Goal: Task Accomplishment & Management: Manage account settings

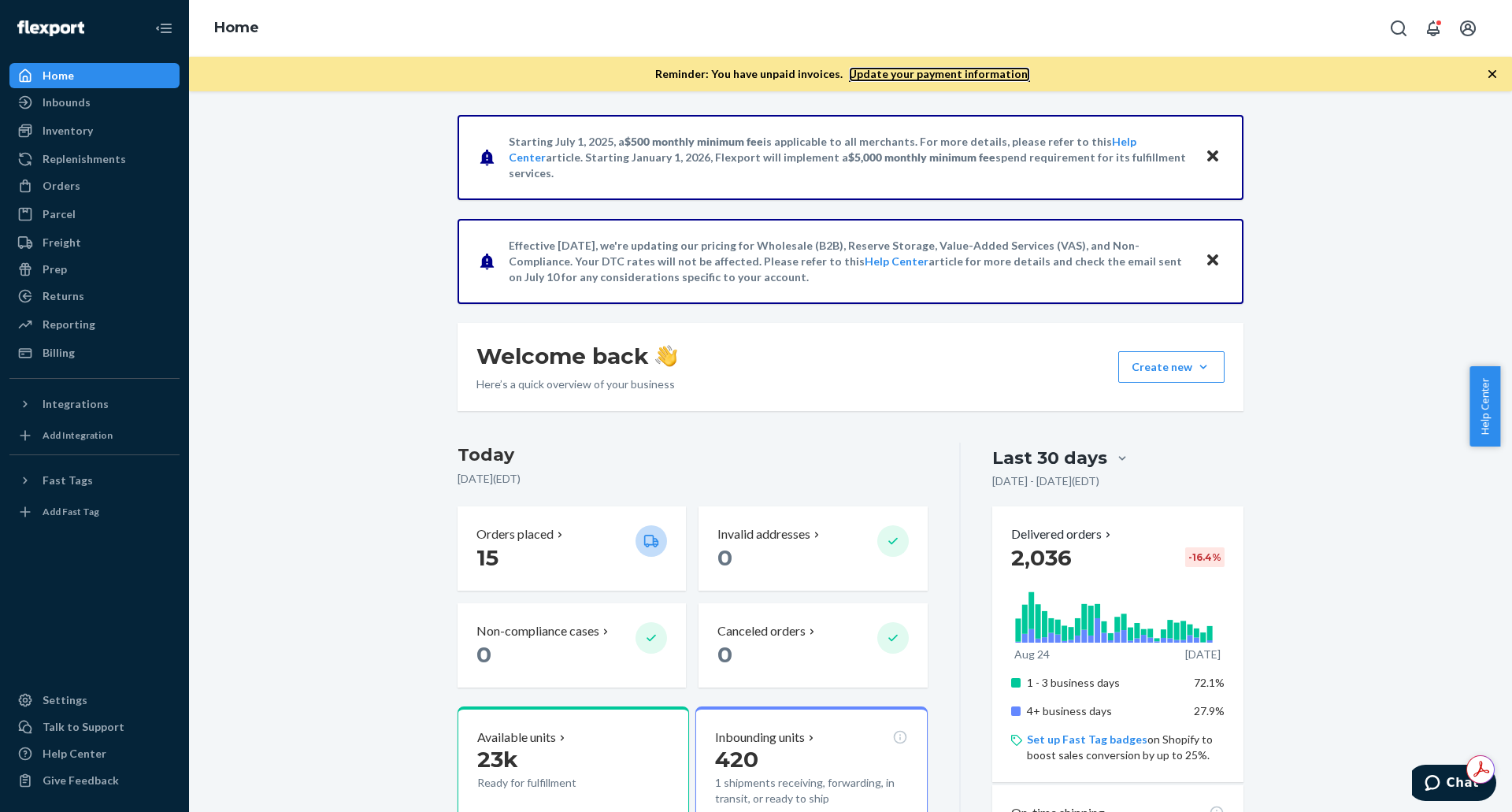
click at [914, 76] on link "Update your payment information." at bounding box center [940, 75] width 181 height 15
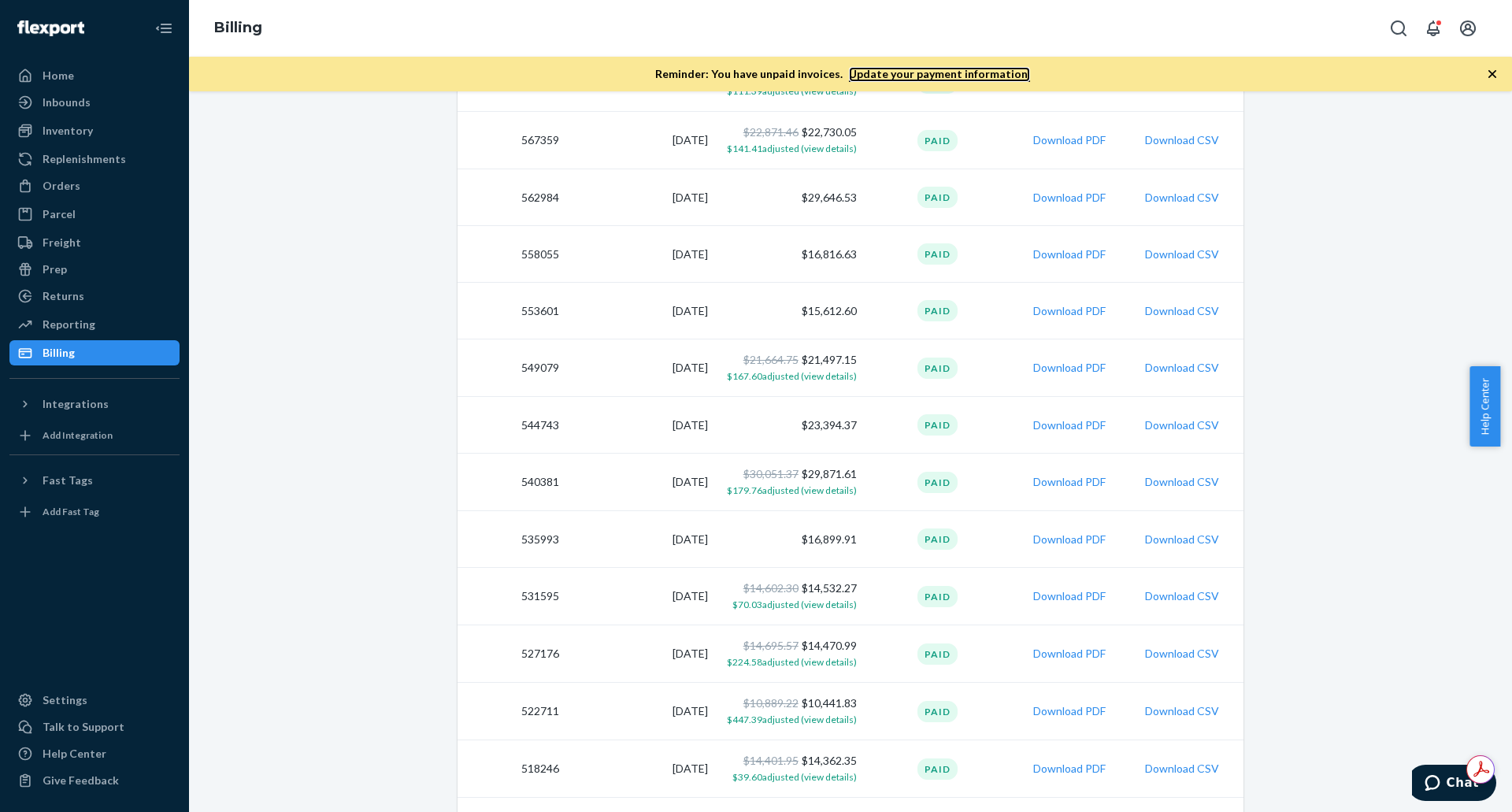
scroll to position [787, 0]
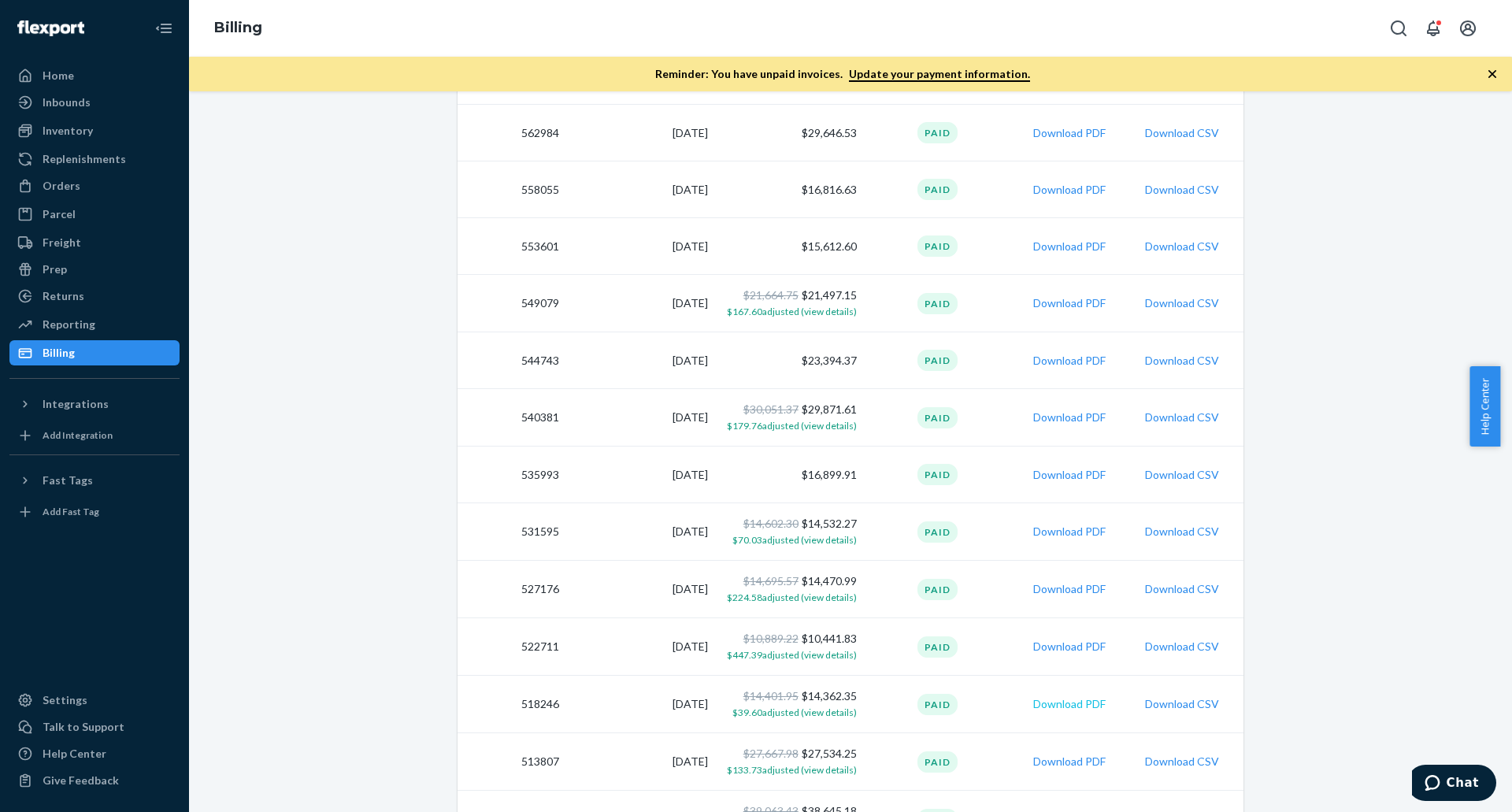
click at [1053, 704] on button "Download PDF" at bounding box center [1069, 703] width 72 height 16
click at [1043, 646] on button "Download PDF" at bounding box center [1069, 646] width 72 height 16
click at [1160, 528] on button "Download CSV" at bounding box center [1182, 531] width 74 height 16
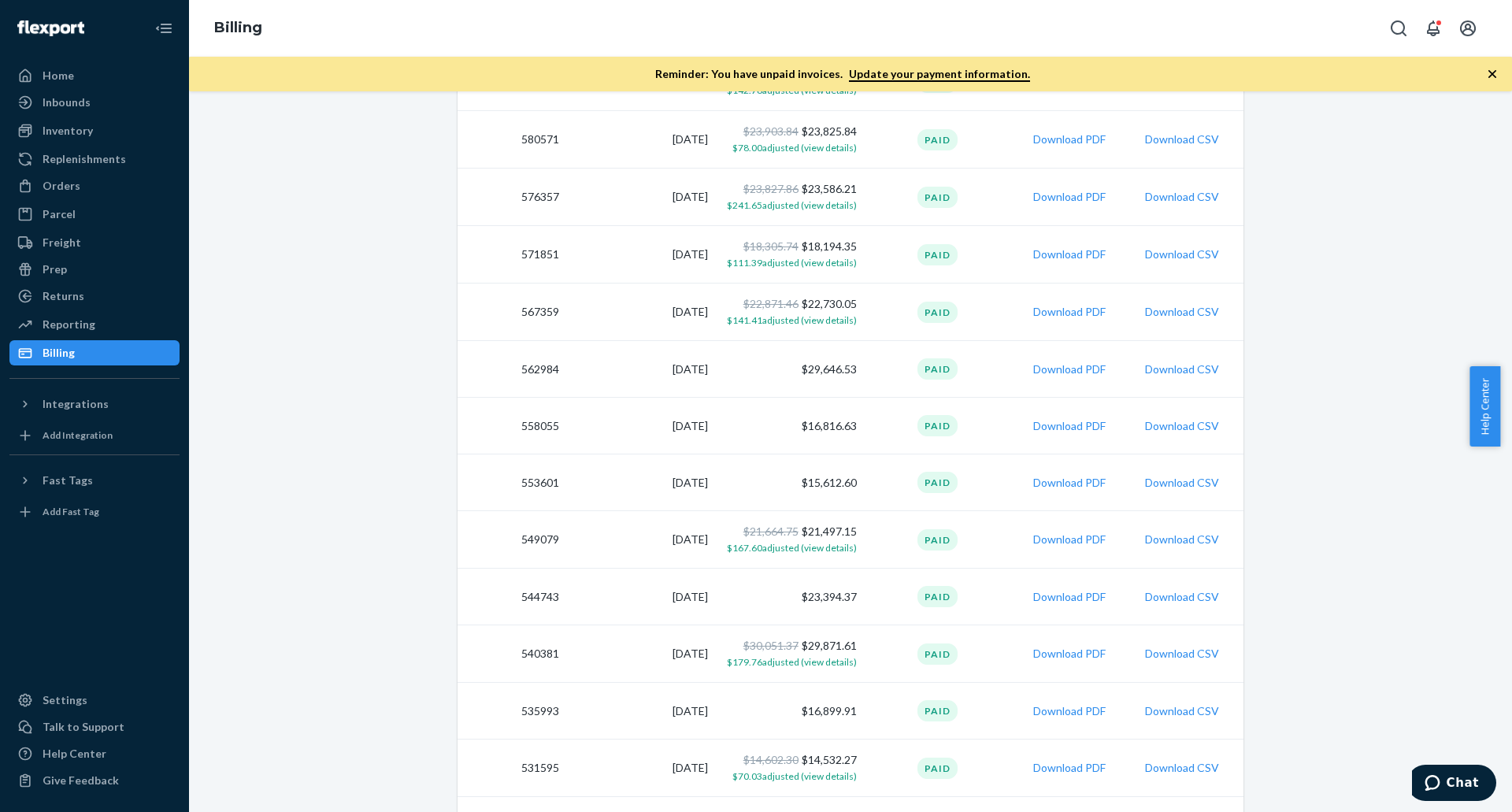
scroll to position [0, 0]
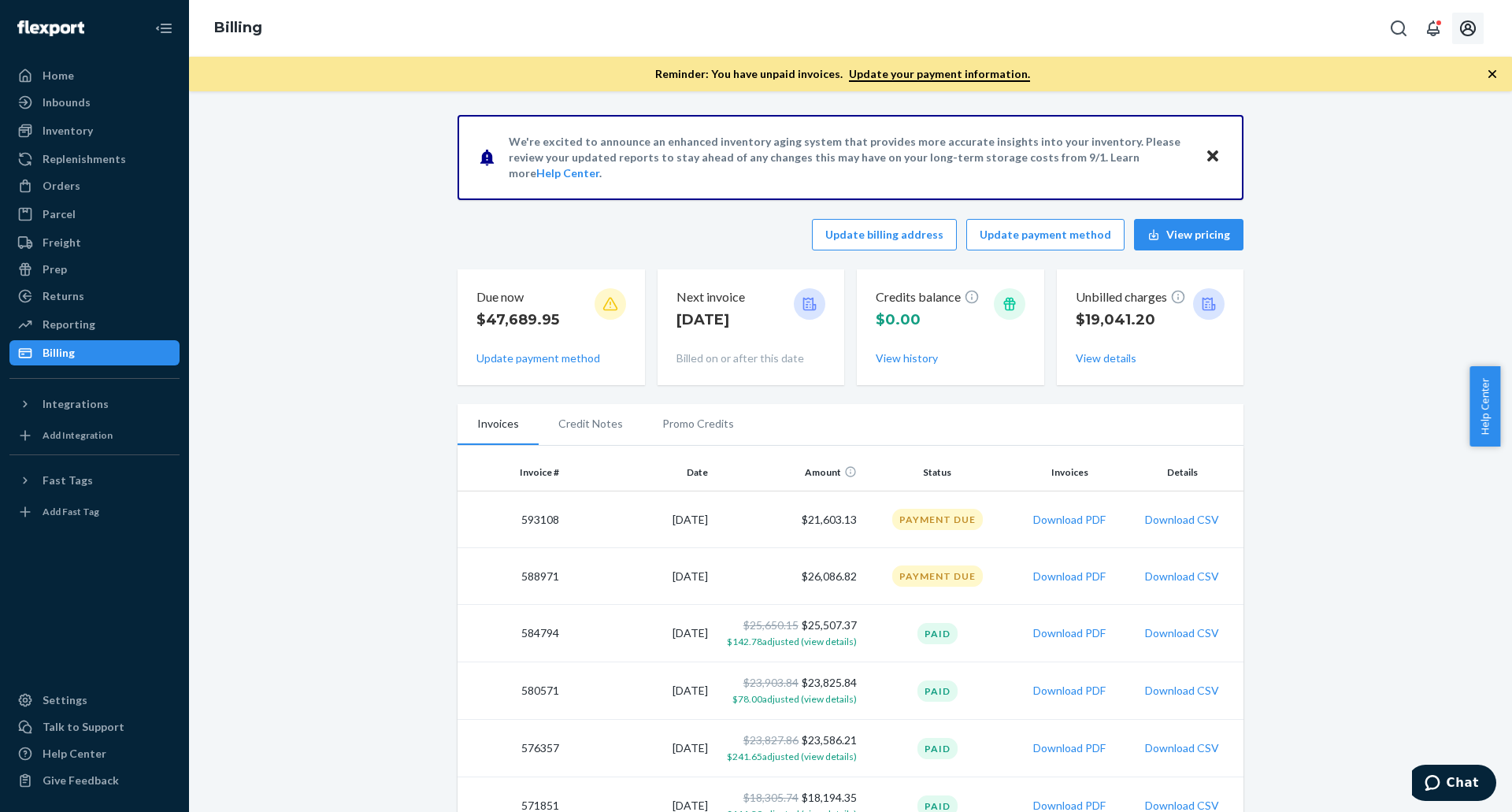
click at [1470, 38] on button "Open account menu" at bounding box center [1468, 28] width 32 height 32
click at [1376, 154] on div "Log out" at bounding box center [1431, 169] width 118 height 29
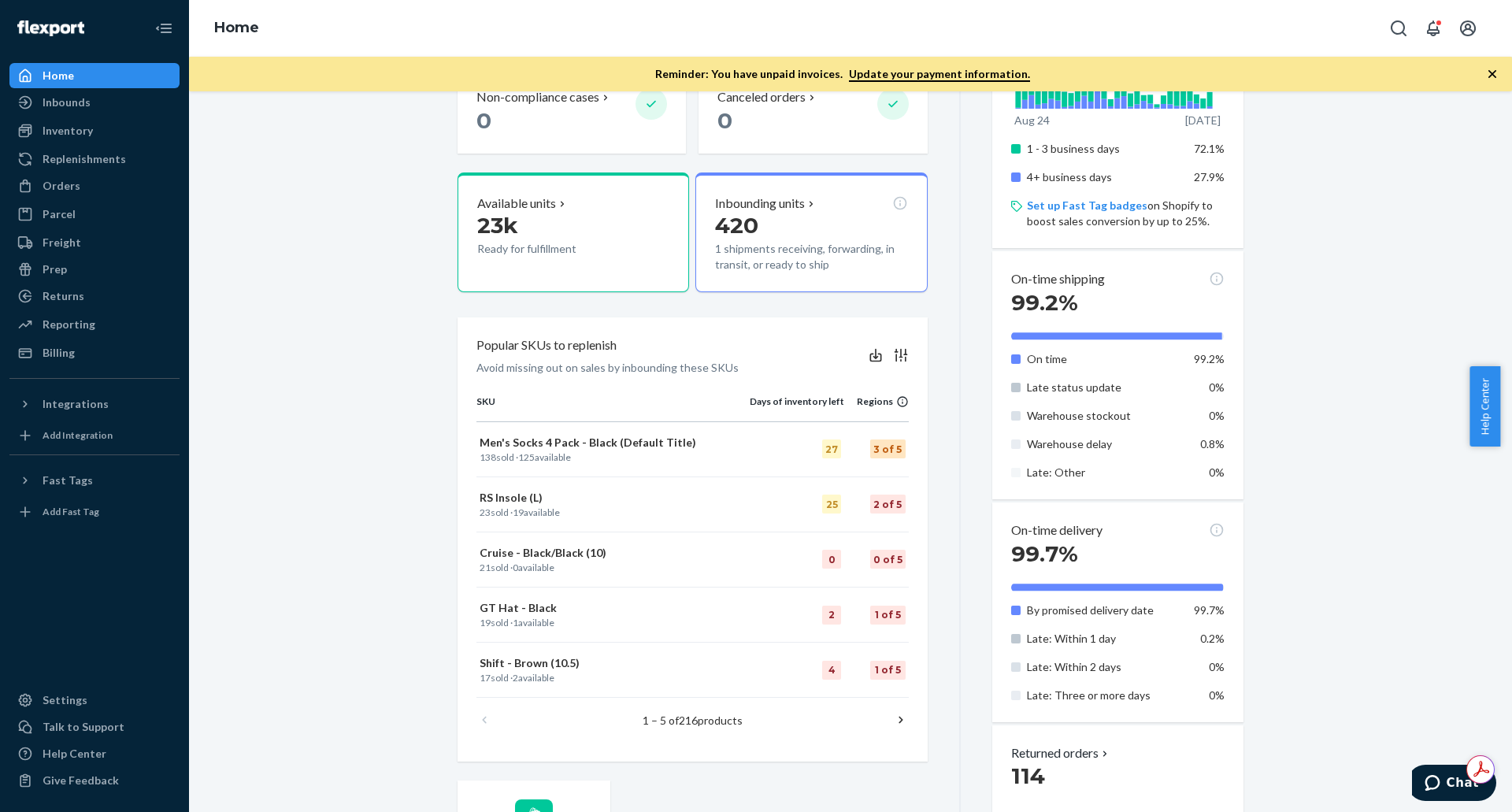
scroll to position [551, 0]
